Goal: Communication & Community: Answer question/provide support

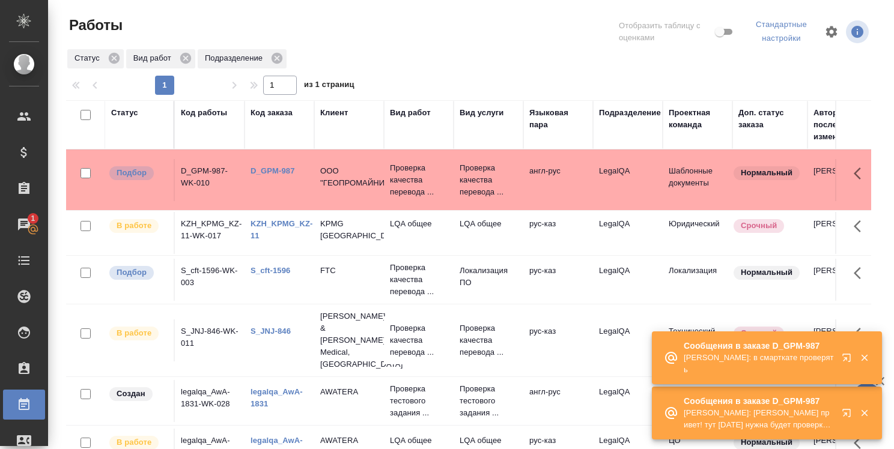
click at [844, 357] on icon "button" at bounding box center [846, 358] width 8 height 8
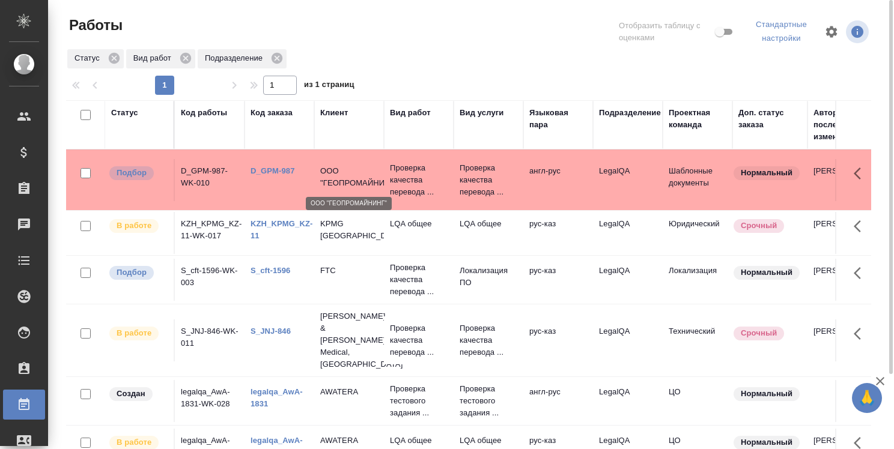
click at [353, 169] on p "ООО "ГЕОПРОМАЙНИНГ"" at bounding box center [349, 177] width 58 height 24
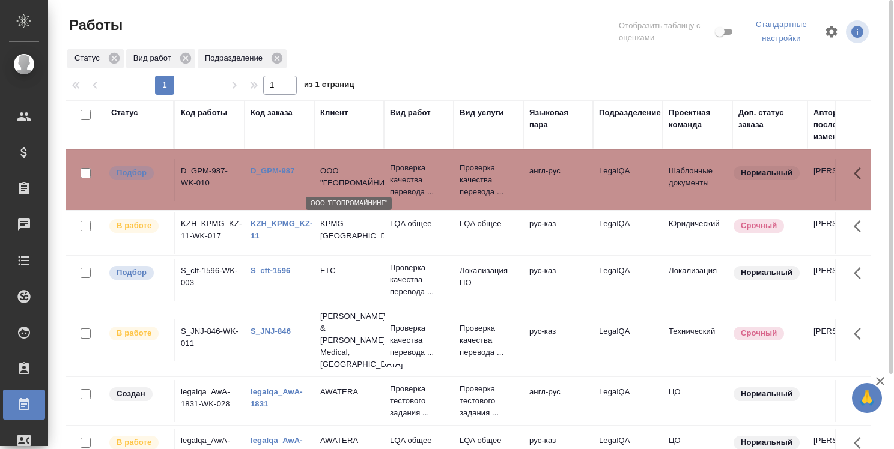
click at [352, 177] on p "ООО "ГЕОПРОМАЙНИНГ"" at bounding box center [349, 177] width 58 height 24
click at [286, 168] on link "D_GPM-987" at bounding box center [272, 170] width 44 height 9
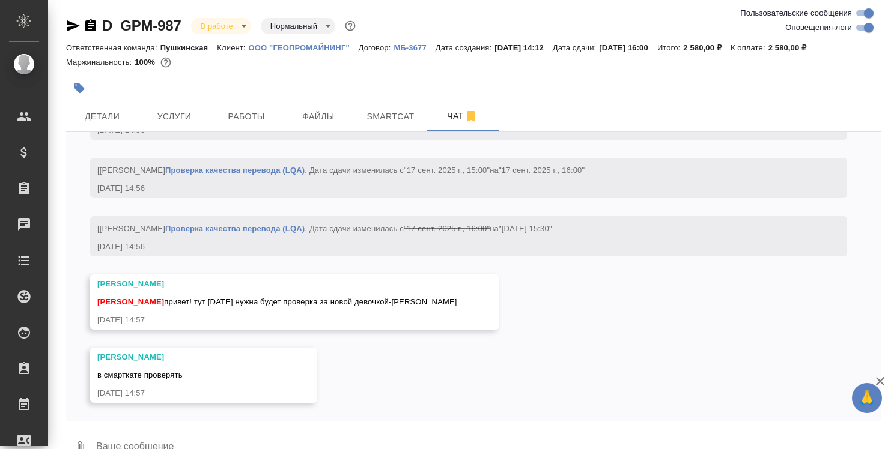
scroll to position [3034, 0]
click at [263, 112] on span "Работы" at bounding box center [246, 116] width 58 height 15
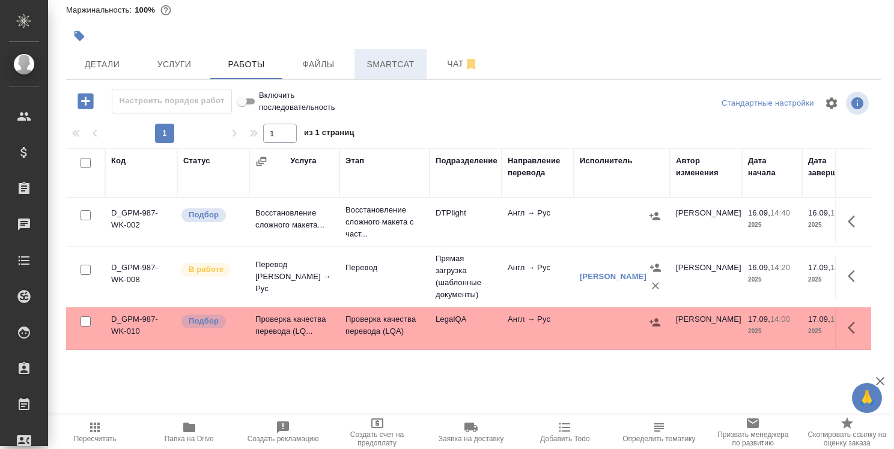
click at [396, 53] on button "Smartcat" at bounding box center [390, 64] width 72 height 30
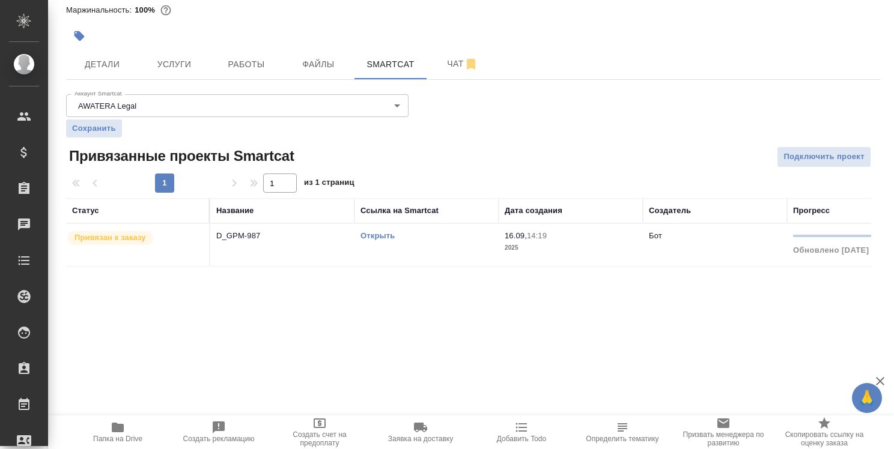
click at [387, 238] on link "Открыть" at bounding box center [377, 235] width 34 height 9
click at [122, 430] on icon "button" at bounding box center [118, 428] width 12 height 10
click at [449, 67] on span "Чат" at bounding box center [463, 63] width 58 height 15
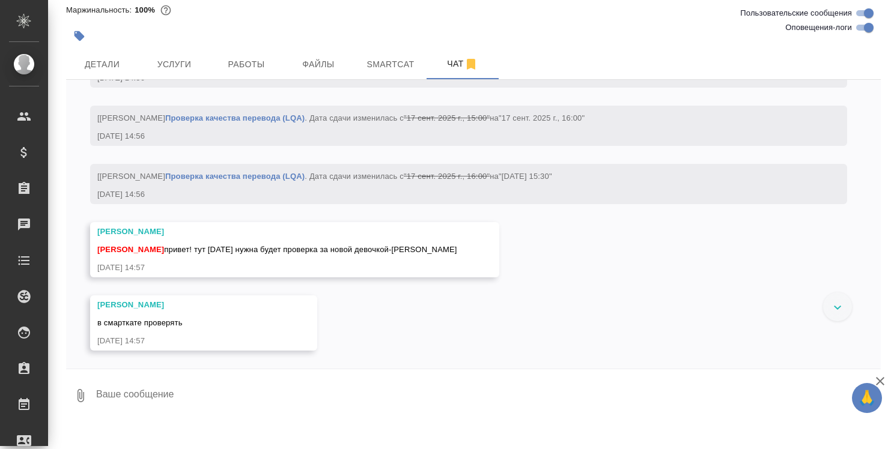
scroll to position [3034, 0]
click at [158, 393] on textarea at bounding box center [487, 395] width 785 height 41
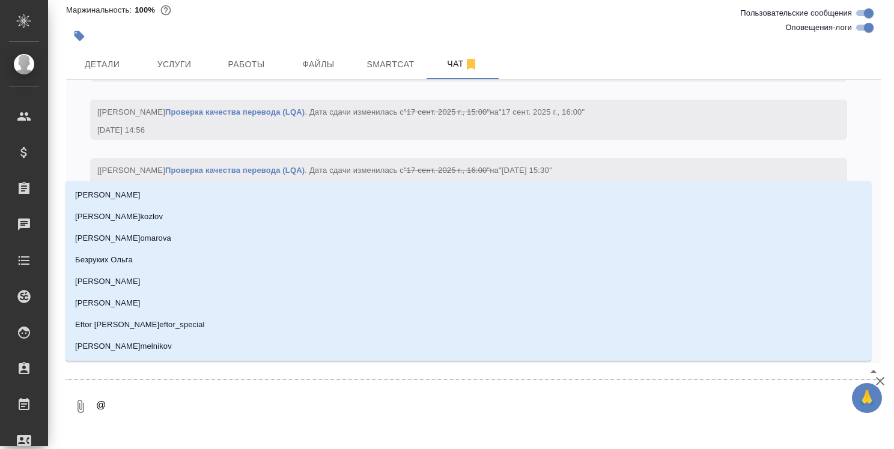
type textarea "@т"
type input "т"
type textarea "@та"
type input "та"
type textarea "@тар"
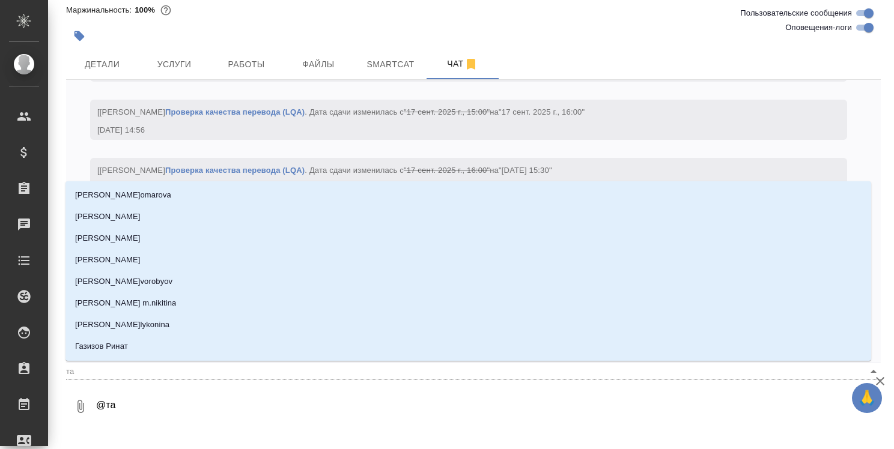
type input "тар"
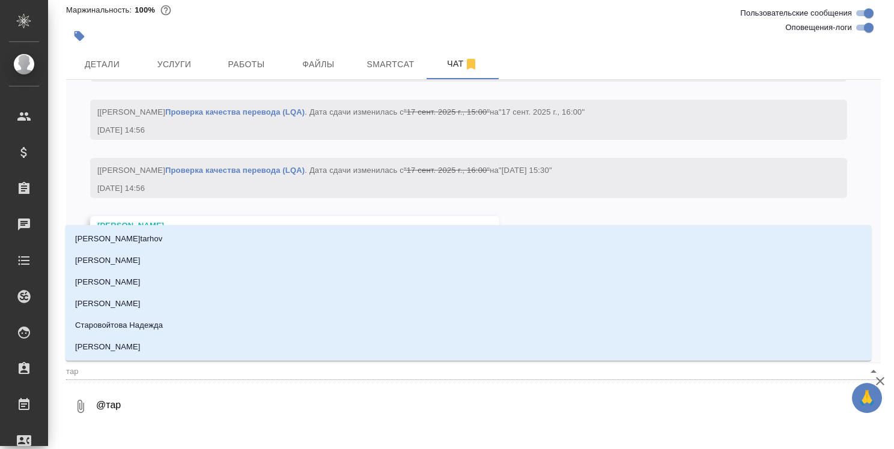
type textarea "@тара"
type input "тара"
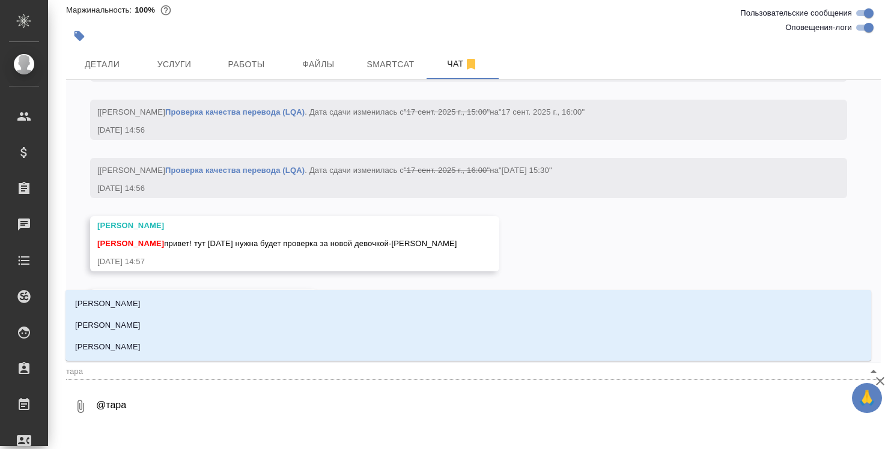
type textarea "@тараб"
type input "тараб"
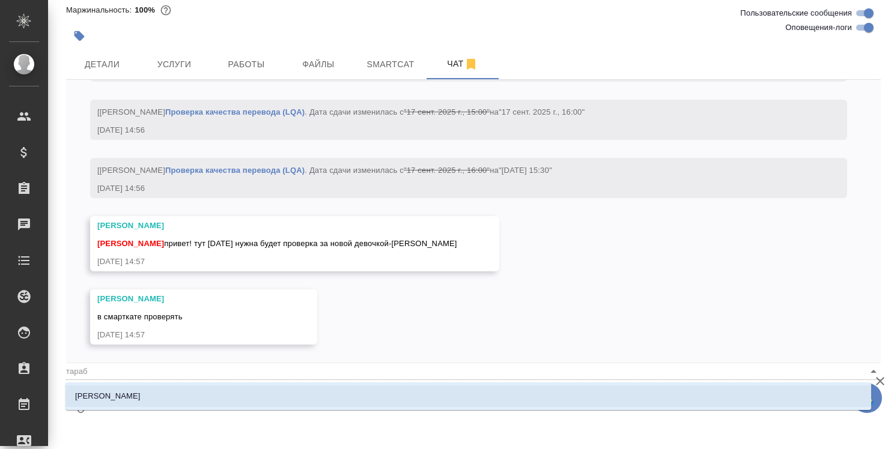
click at [141, 393] on p "[PERSON_NAME]" at bounding box center [107, 396] width 65 height 12
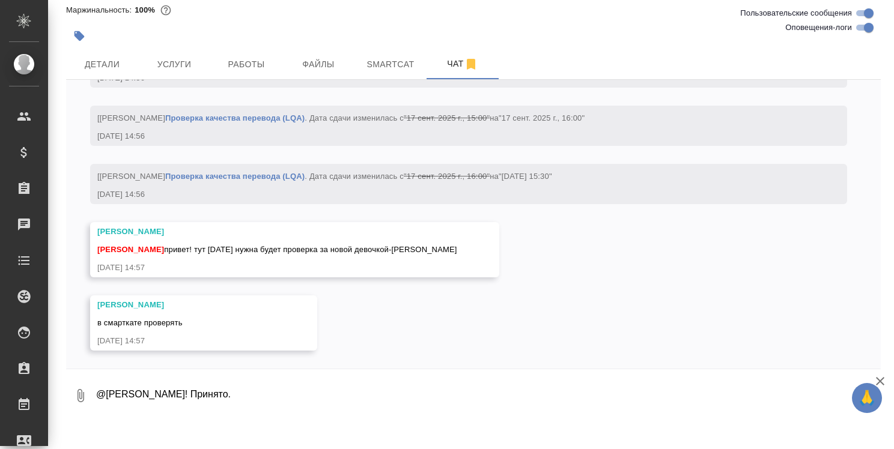
type textarea "@Тарабановская Анастасия Привет! Принято."
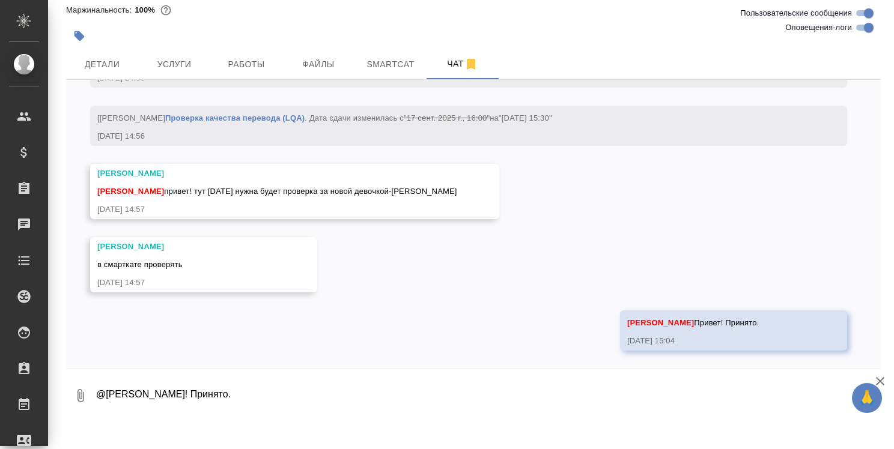
scroll to position [3091, 0]
click at [268, 62] on span "Работы" at bounding box center [246, 64] width 58 height 15
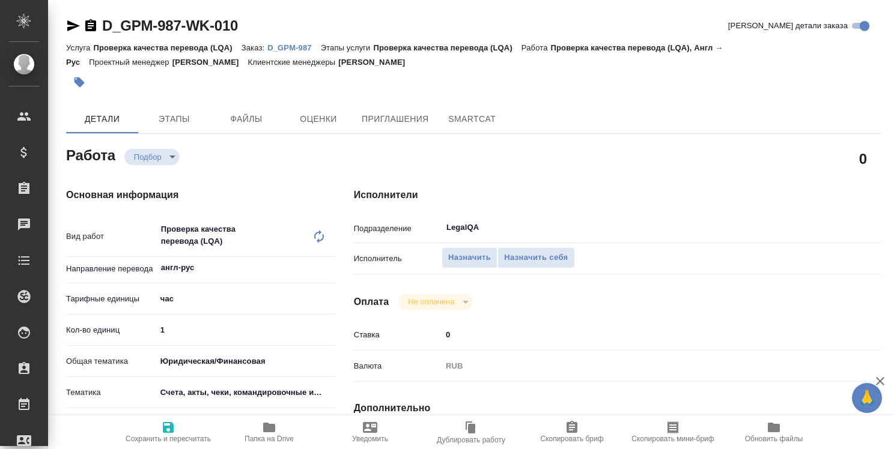
type textarea "x"
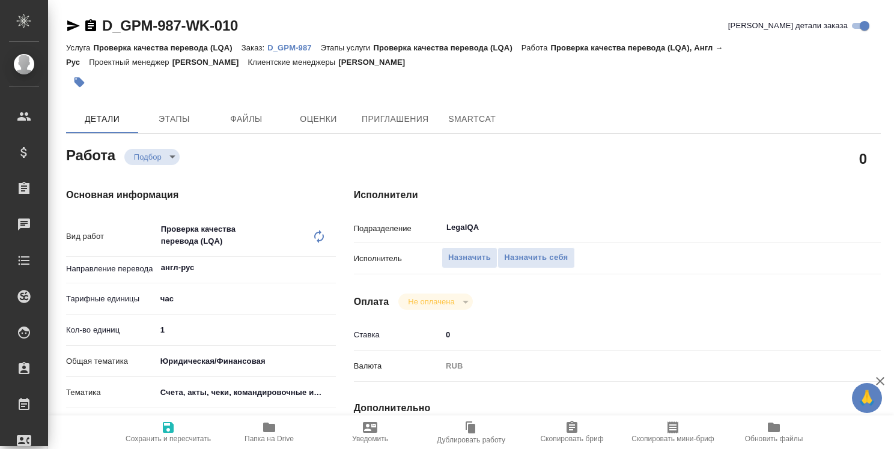
type textarea "x"
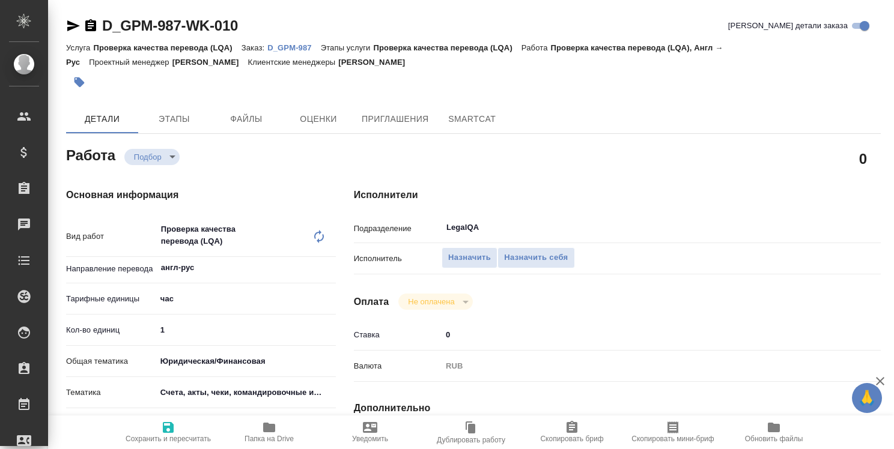
type textarea "x"
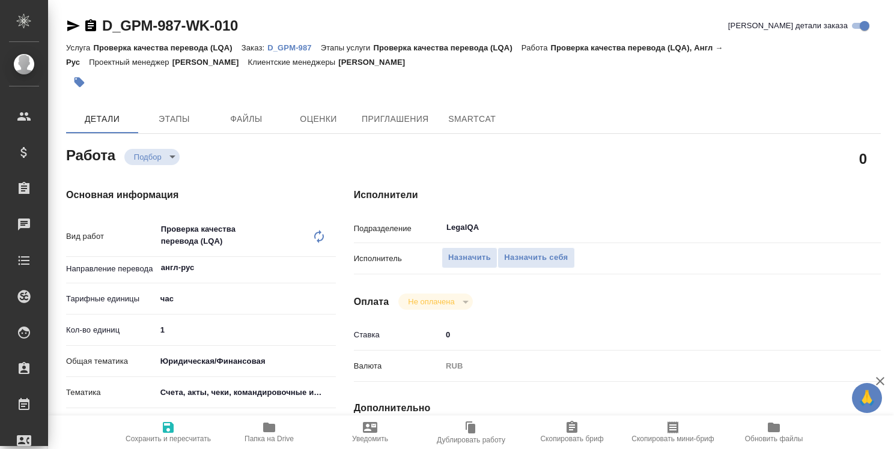
type textarea "x"
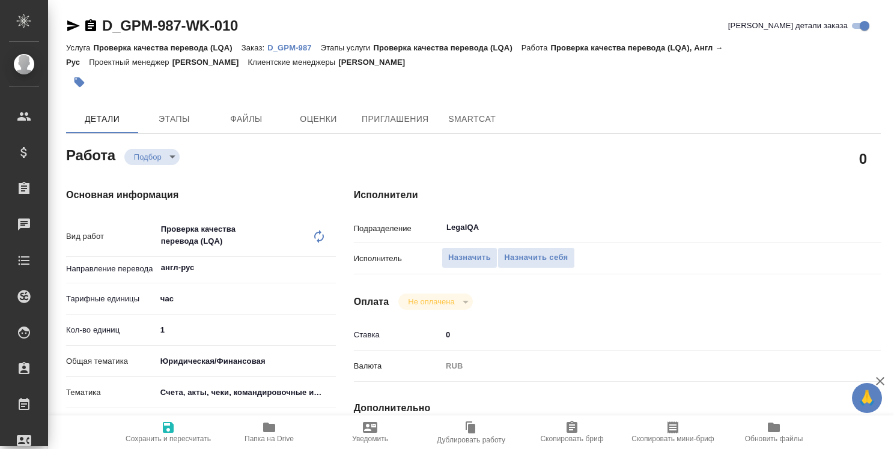
click at [285, 49] on p "D_GPM-987" at bounding box center [293, 47] width 53 height 9
type textarea "x"
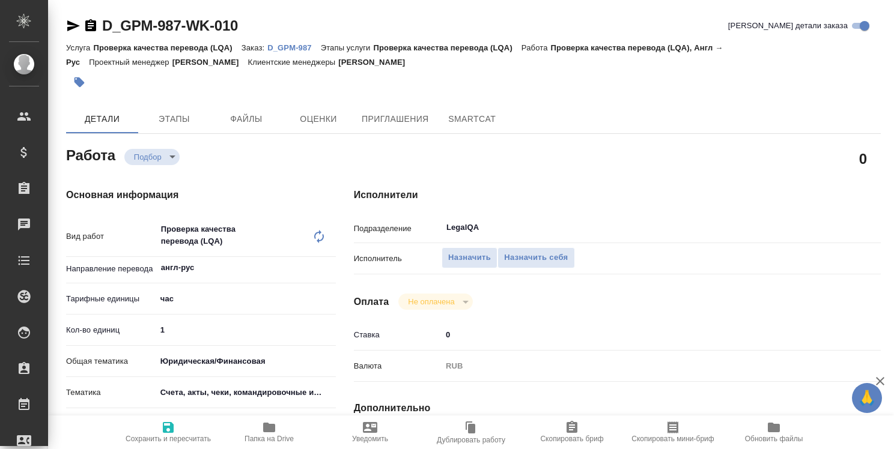
type textarea "x"
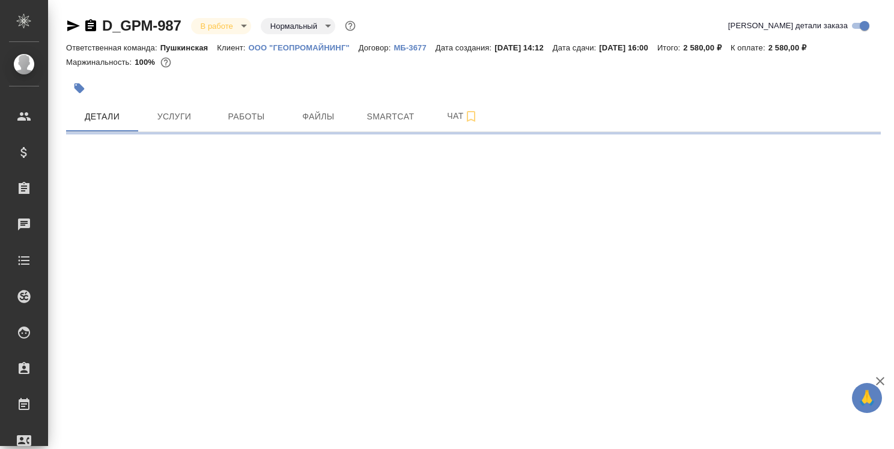
select select "RU"
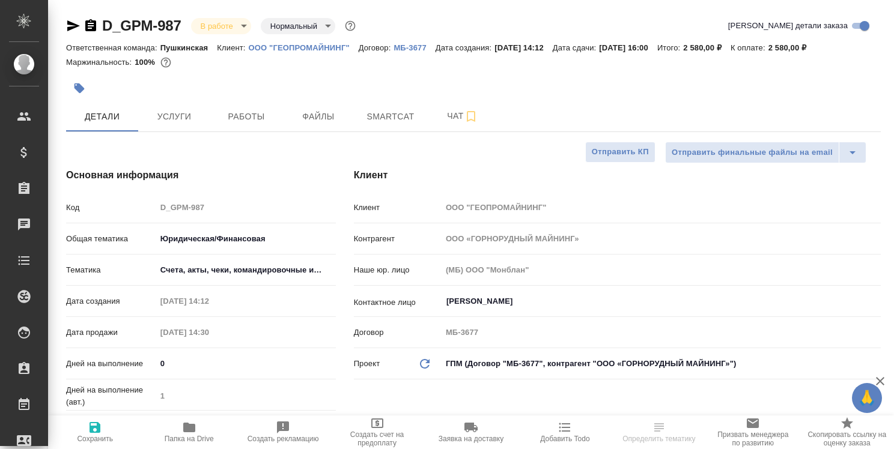
type textarea "x"
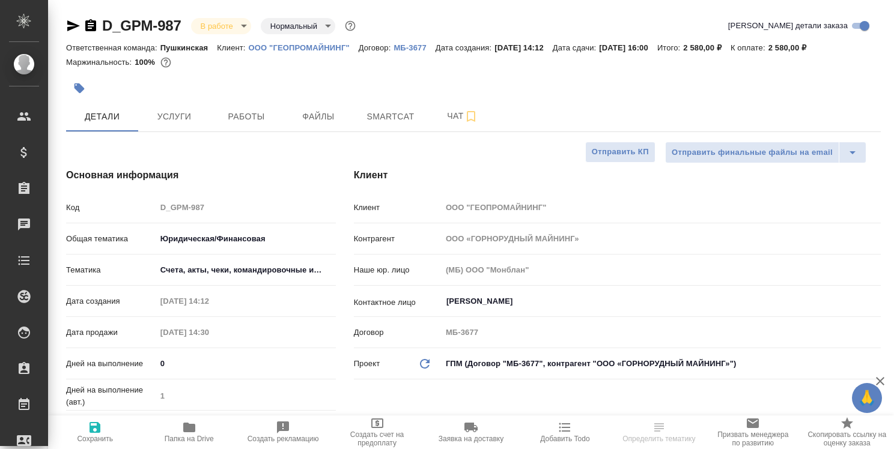
type textarea "x"
click at [303, 49] on p "ООО "ГЕОПРОМАЙНИНГ"" at bounding box center [304, 47] width 110 height 9
type textarea "x"
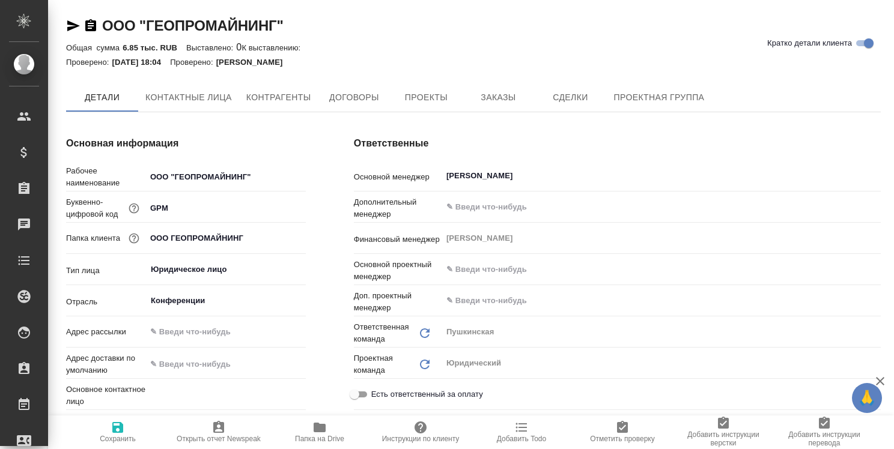
type textarea "x"
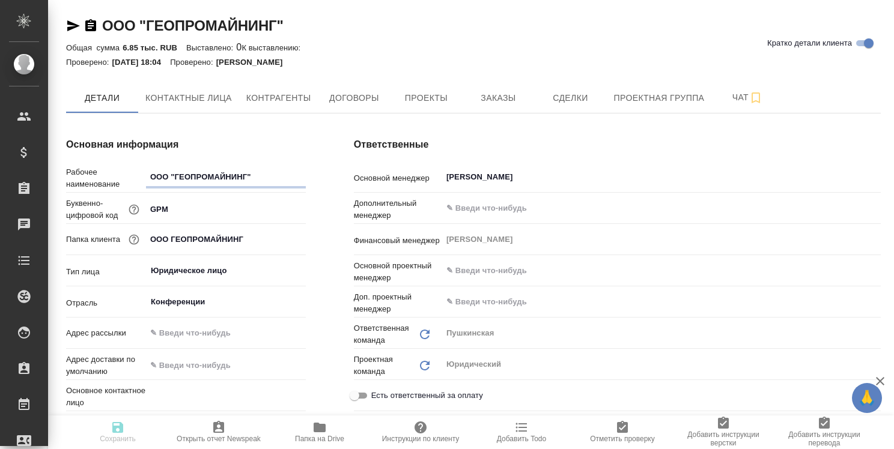
type textarea "x"
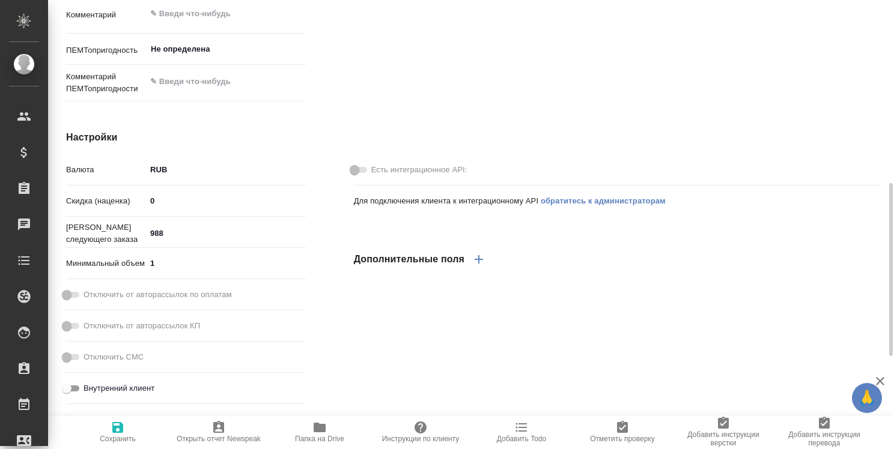
scroll to position [297, 0]
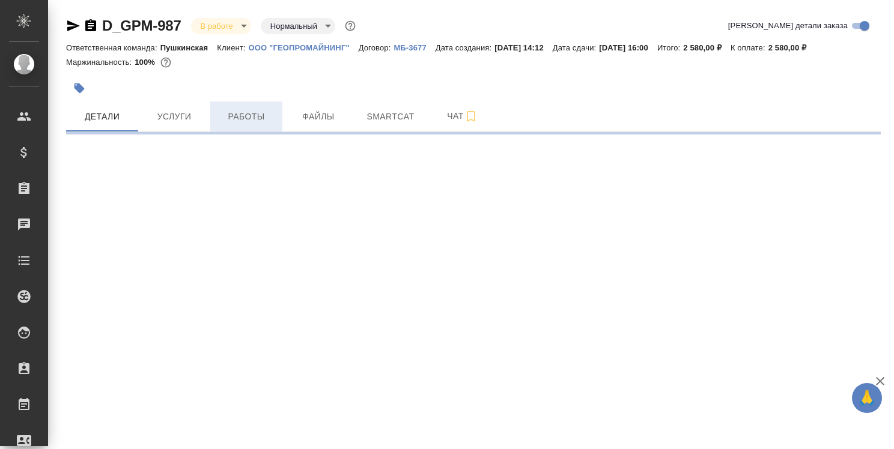
select select "RU"
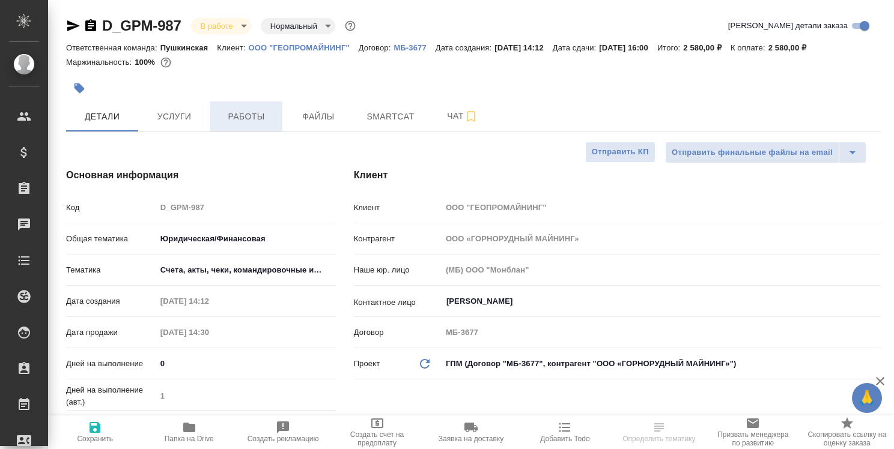
type textarea "x"
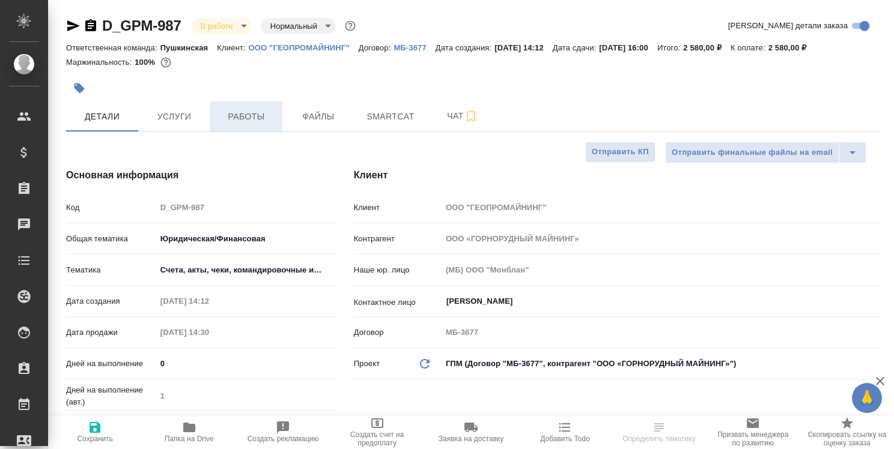
type textarea "x"
click at [262, 123] on span "Работы" at bounding box center [246, 116] width 58 height 15
